Goal: Information Seeking & Learning: Learn about a topic

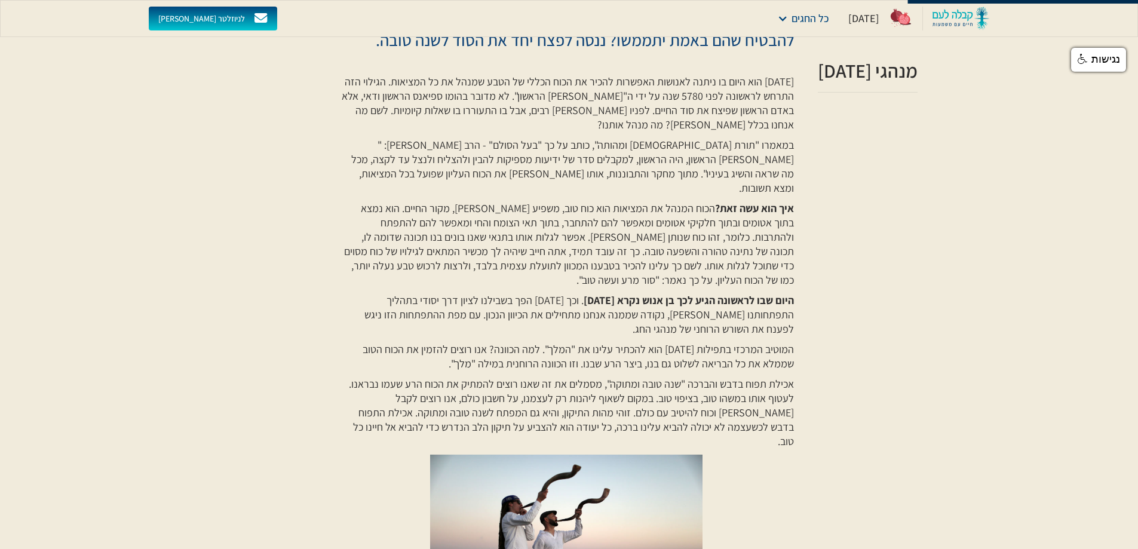
scroll to position [319, 0]
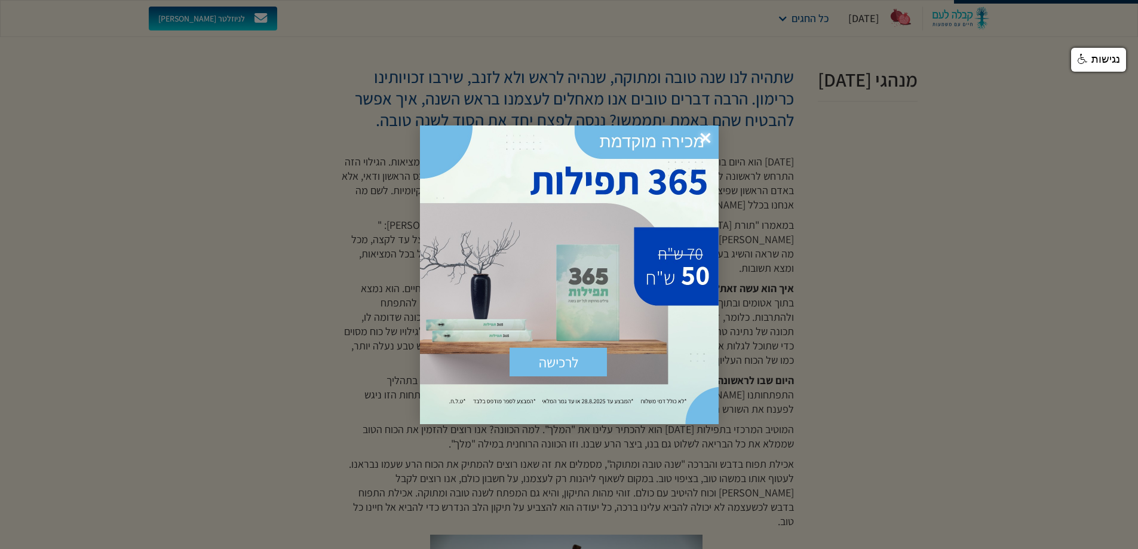
click at [708, 135] on span "×" at bounding box center [706, 138] width 26 height 26
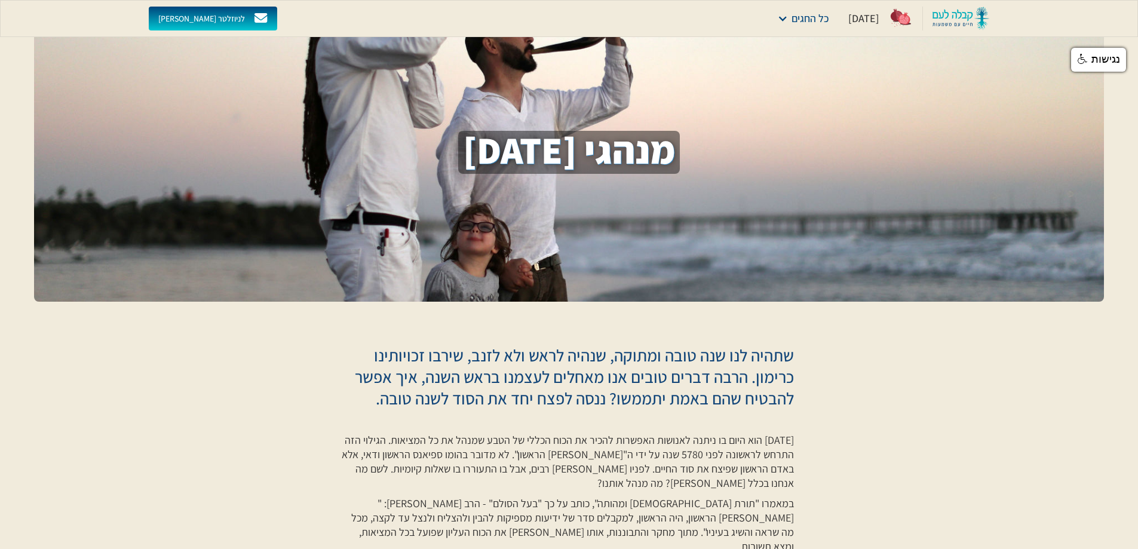
scroll to position [0, 0]
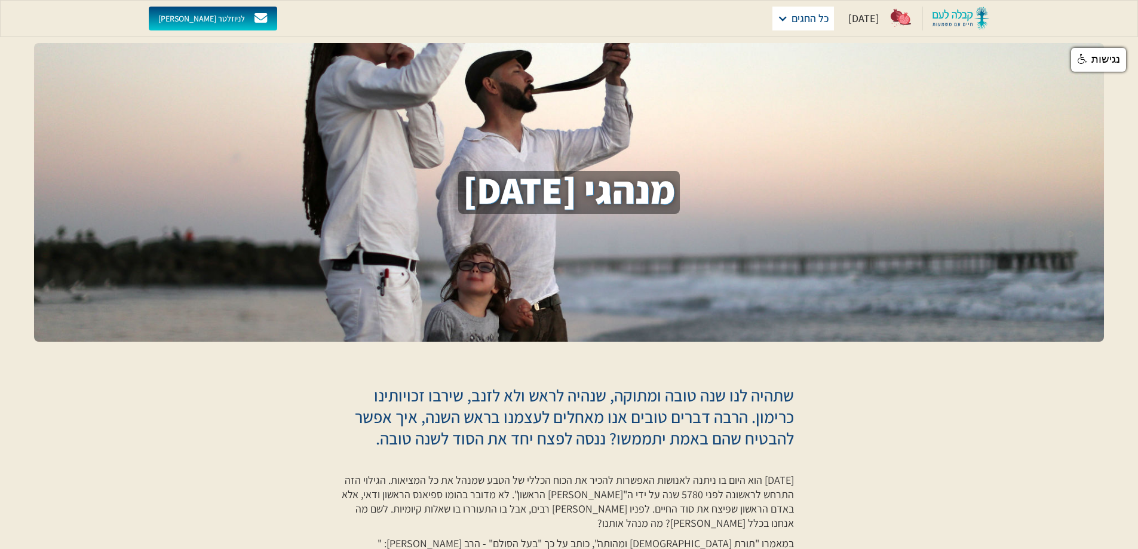
click at [812, 18] on div "כל החגים" at bounding box center [811, 18] width 38 height 17
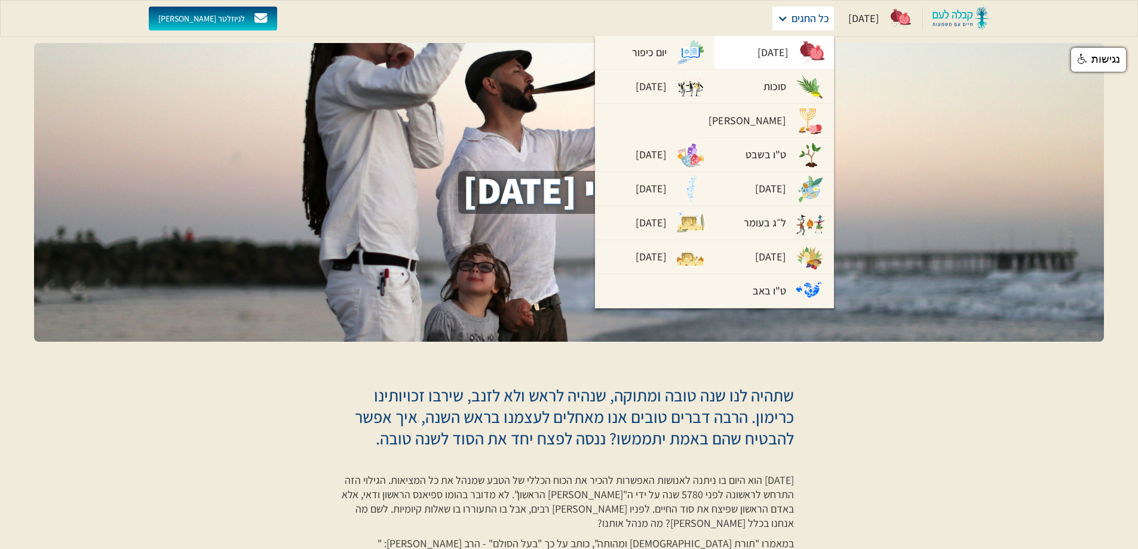
click at [758, 54] on div "[DATE]" at bounding box center [773, 52] width 31 height 17
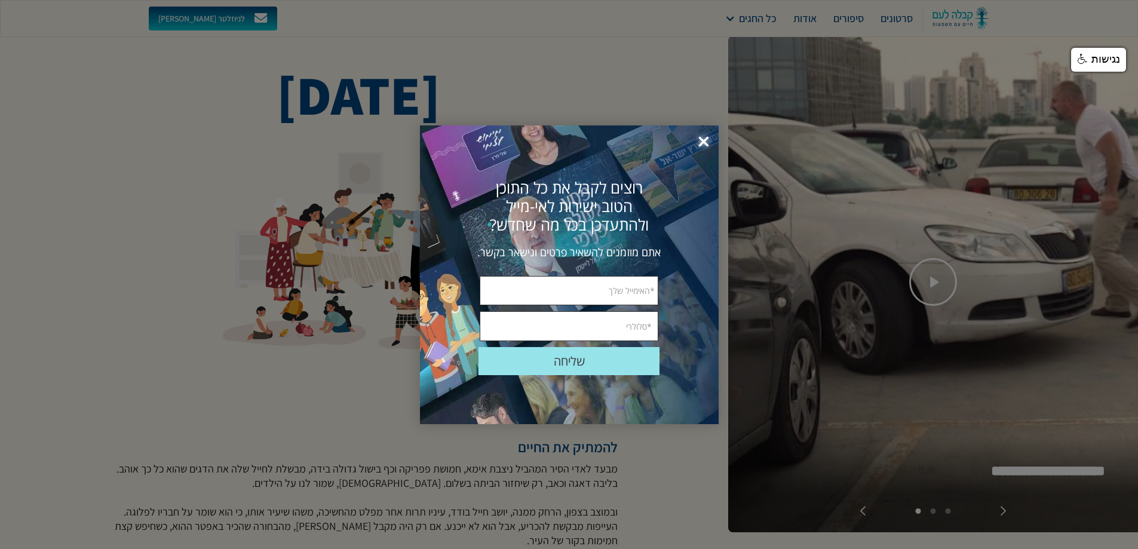
scroll to position [160, 0]
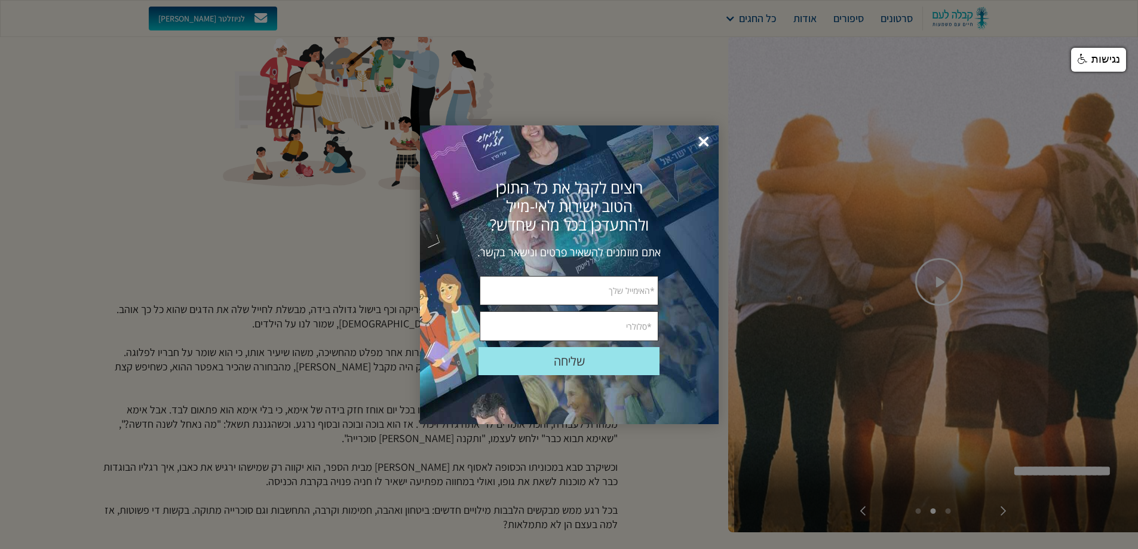
click at [703, 140] on span "×" at bounding box center [704, 142] width 26 height 26
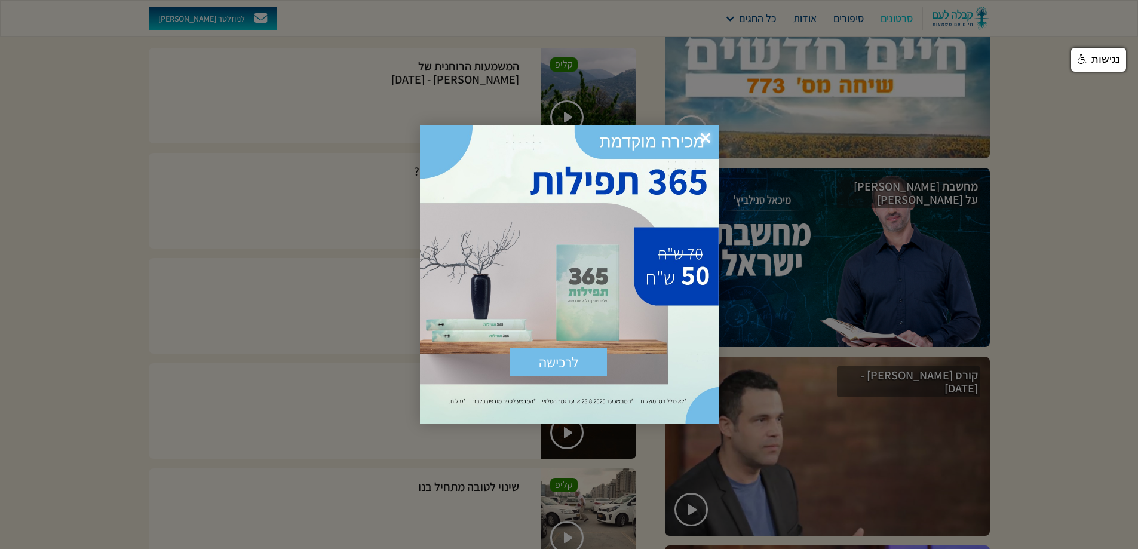
scroll to position [1793, 0]
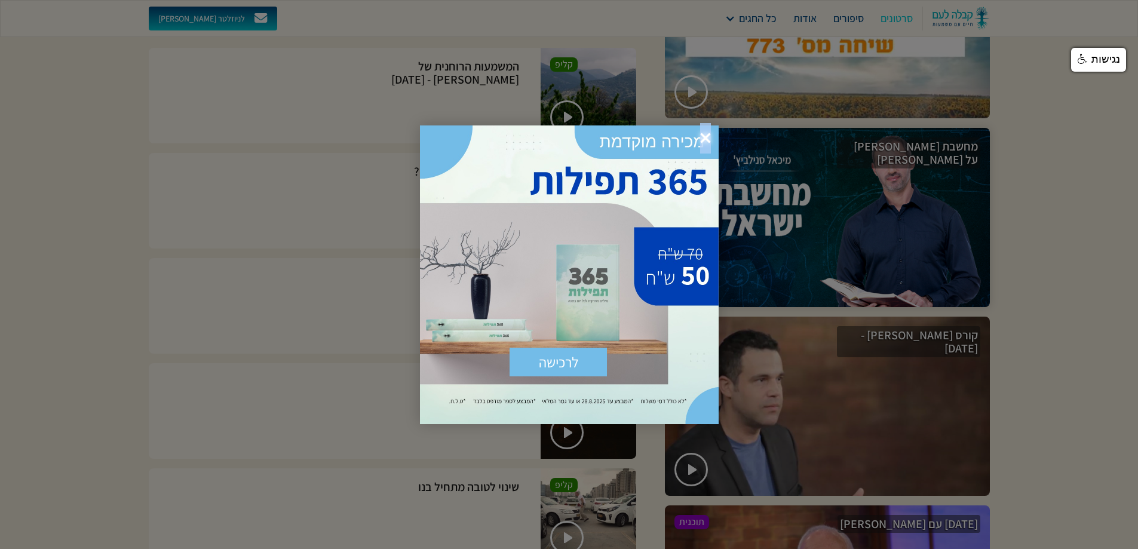
drag, startPoint x: 705, startPoint y: 135, endPoint x: 717, endPoint y: 136, distance: 11.4
click at [706, 135] on span "×" at bounding box center [706, 138] width 26 height 26
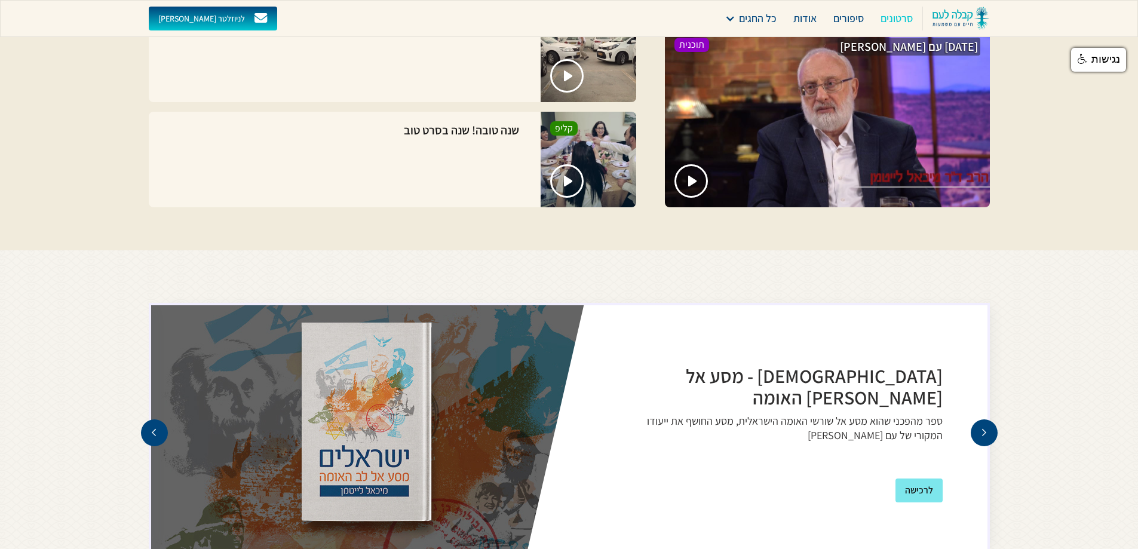
scroll to position [2230, 0]
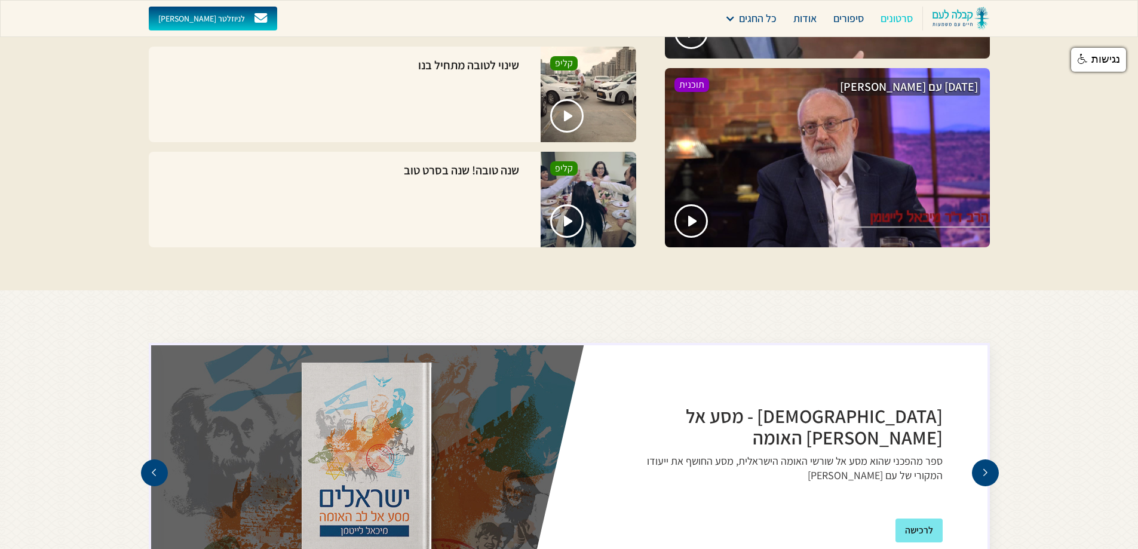
click at [988, 469] on div "next slide" at bounding box center [985, 473] width 8 height 8
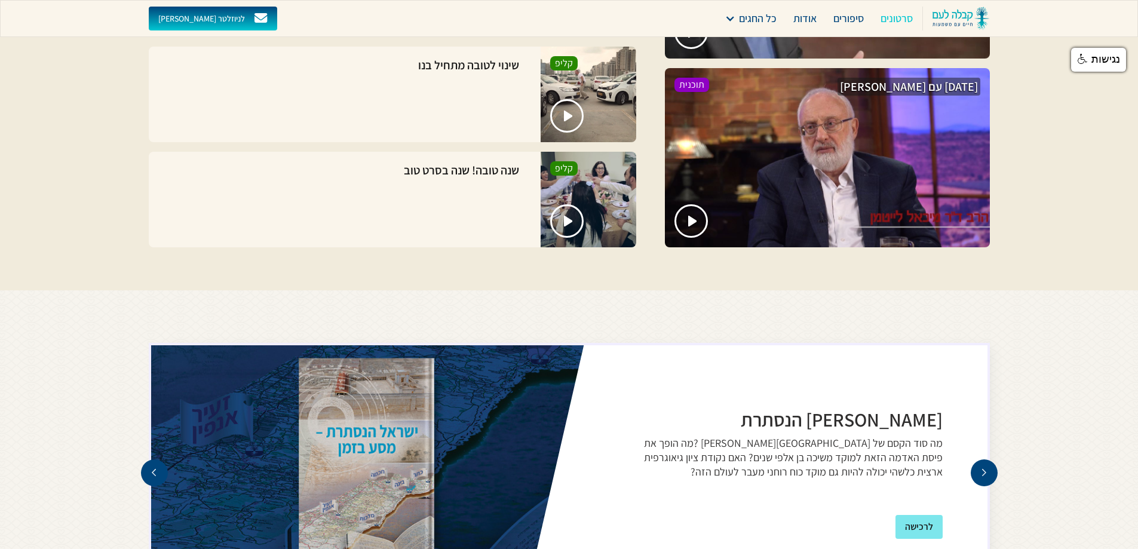
scroll to position [2270, 0]
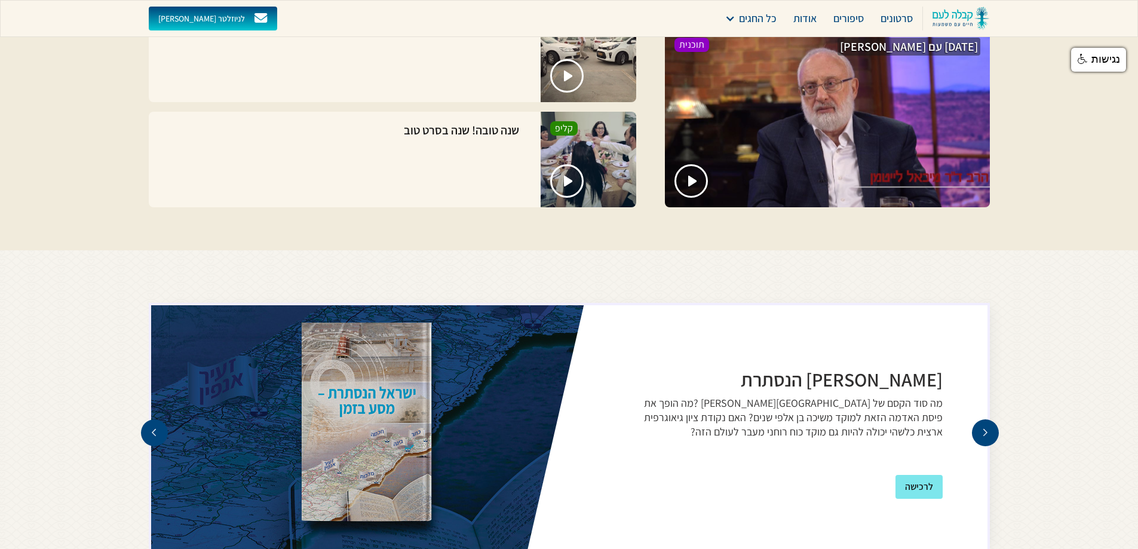
click at [985, 428] on div "next slide" at bounding box center [985, 432] width 8 height 8
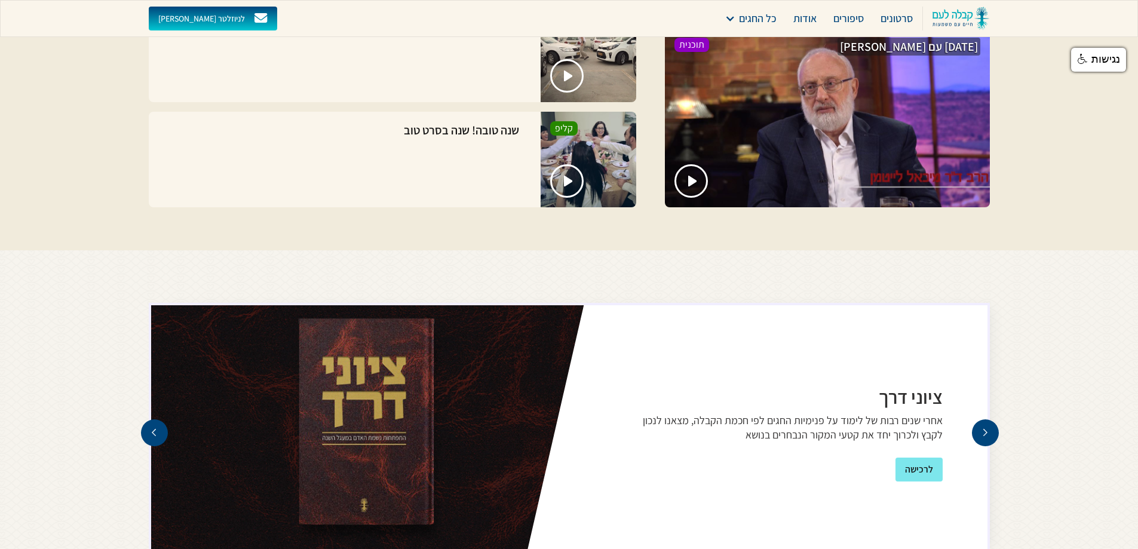
click at [984, 428] on div "next slide" at bounding box center [985, 432] width 8 height 8
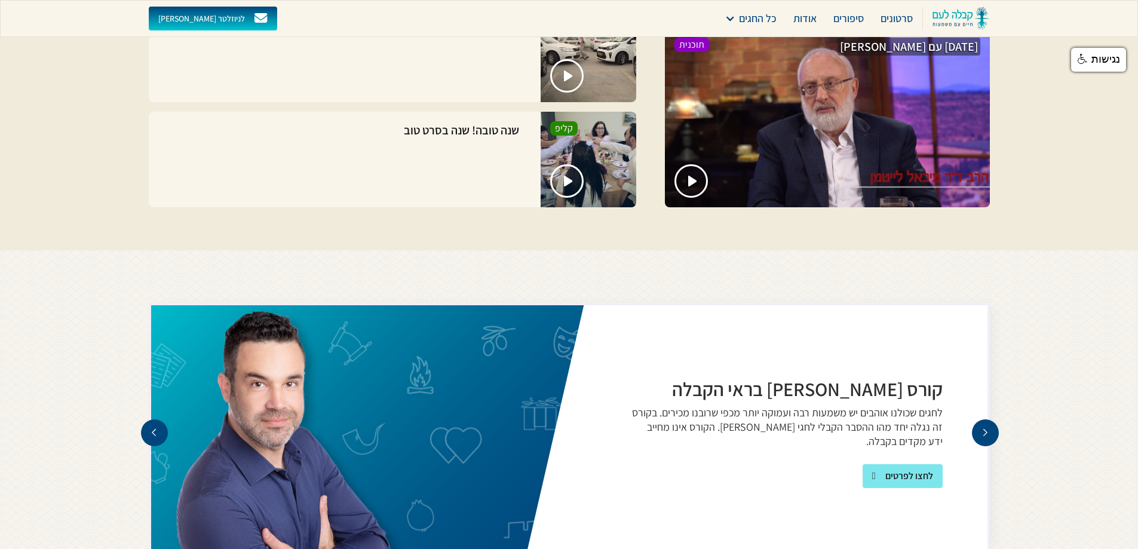
click at [984, 428] on div "next slide" at bounding box center [985, 432] width 8 height 8
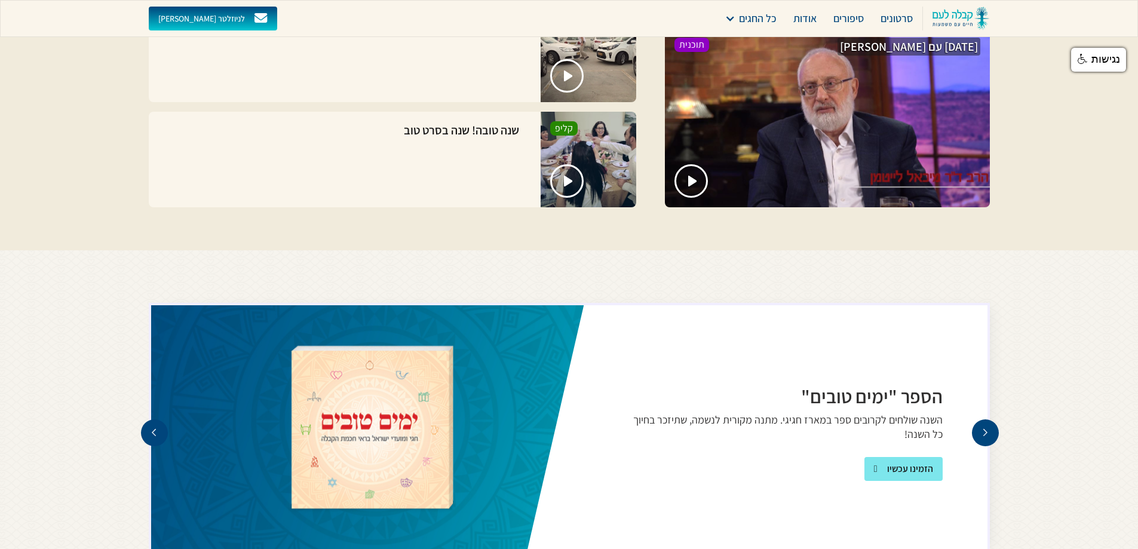
click at [984, 428] on div "next slide" at bounding box center [985, 432] width 8 height 8
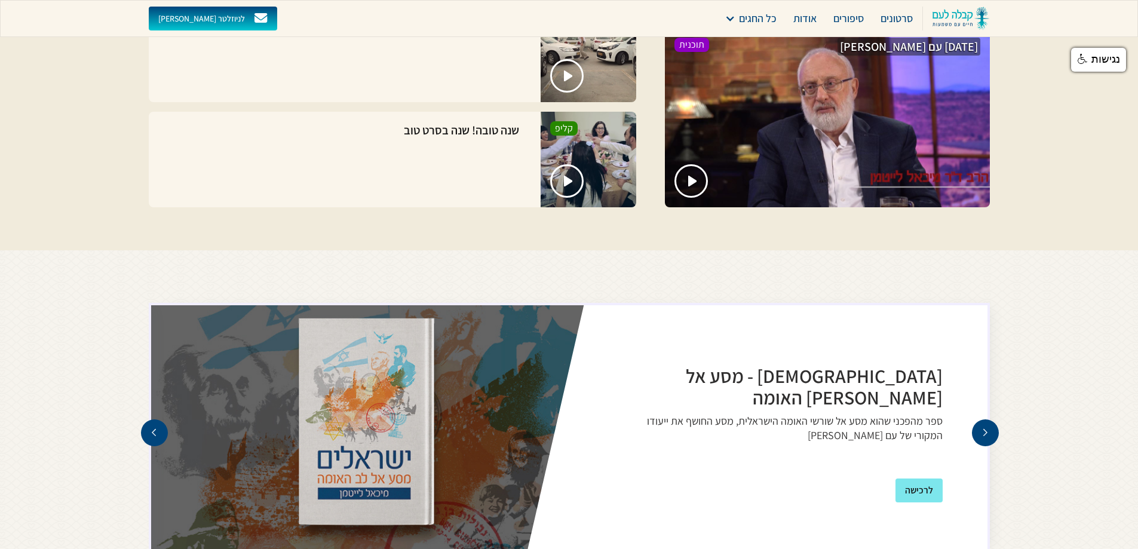
click at [984, 428] on div "next slide" at bounding box center [985, 432] width 8 height 8
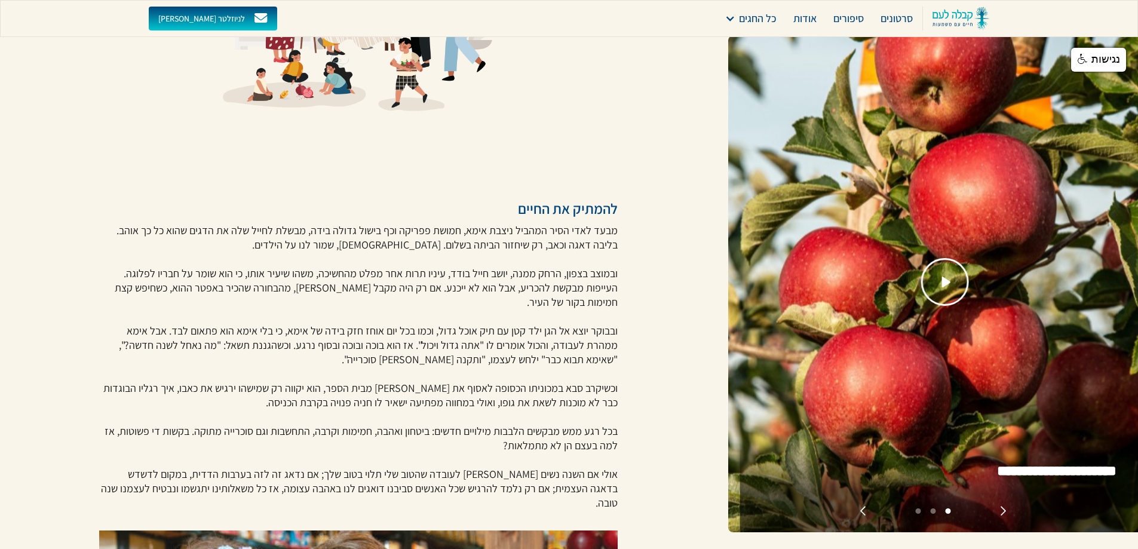
scroll to position [159, 0]
